Goal: Task Accomplishment & Management: Manage account settings

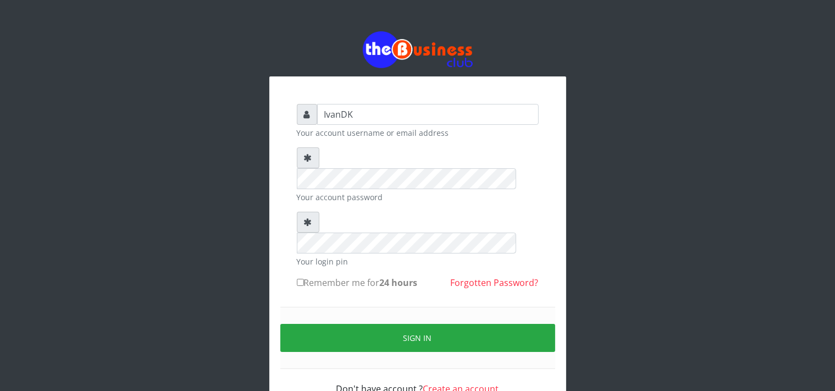
click at [297, 262] on form "IvanDK Your account username or email address Your account password Your login …" at bounding box center [418, 249] width 242 height 291
click at [301, 279] on input "Remember me for 24 hours" at bounding box center [300, 282] width 7 height 7
checkbox input "true"
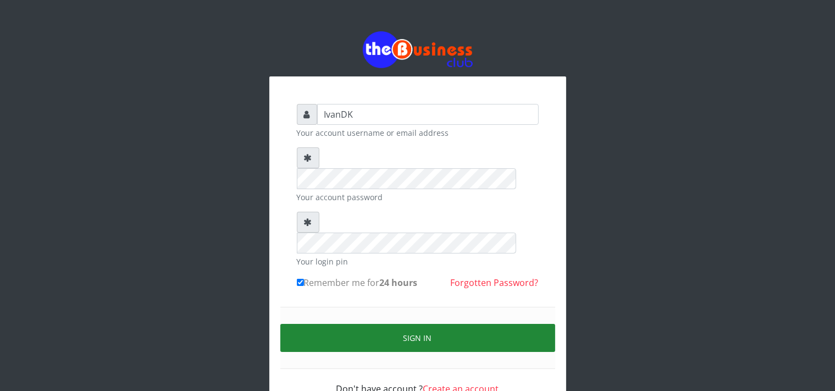
click at [353, 324] on button "Sign in" at bounding box center [417, 338] width 275 height 28
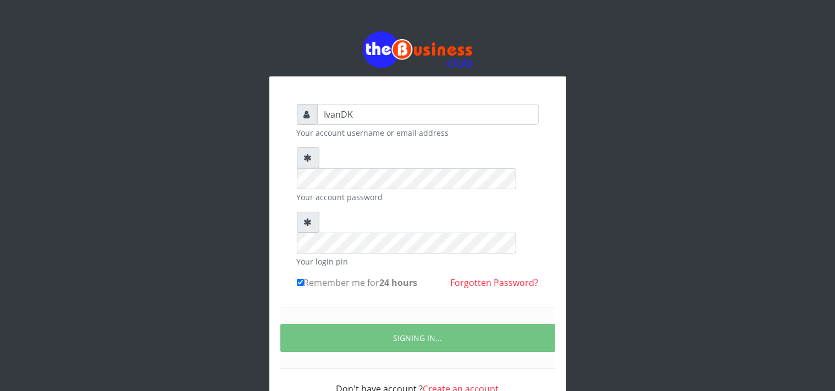
click at [389, 46] on img at bounding box center [418, 49] width 110 height 37
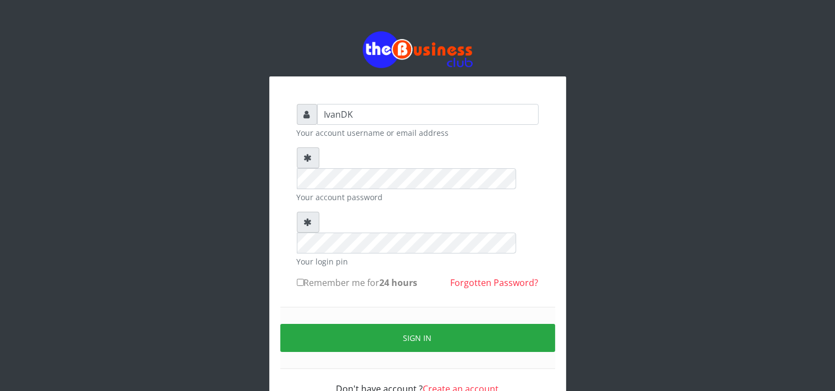
click at [302, 279] on input "Remember me for 24 hours" at bounding box center [300, 282] width 7 height 7
checkbox input "true"
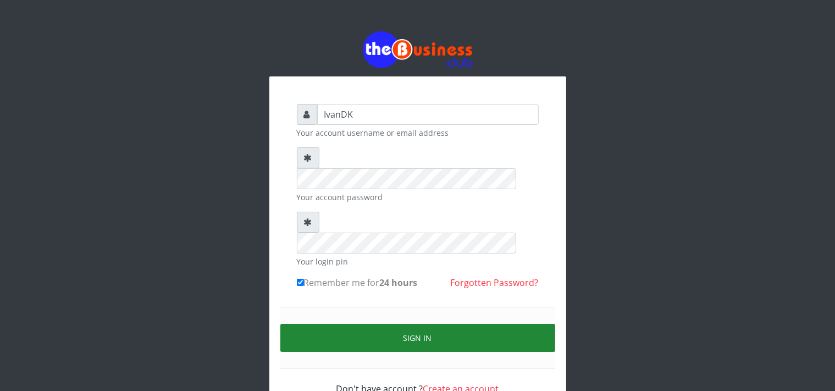
click at [384, 324] on button "Sign in" at bounding box center [417, 338] width 275 height 28
